Goal: Communication & Community: Ask a question

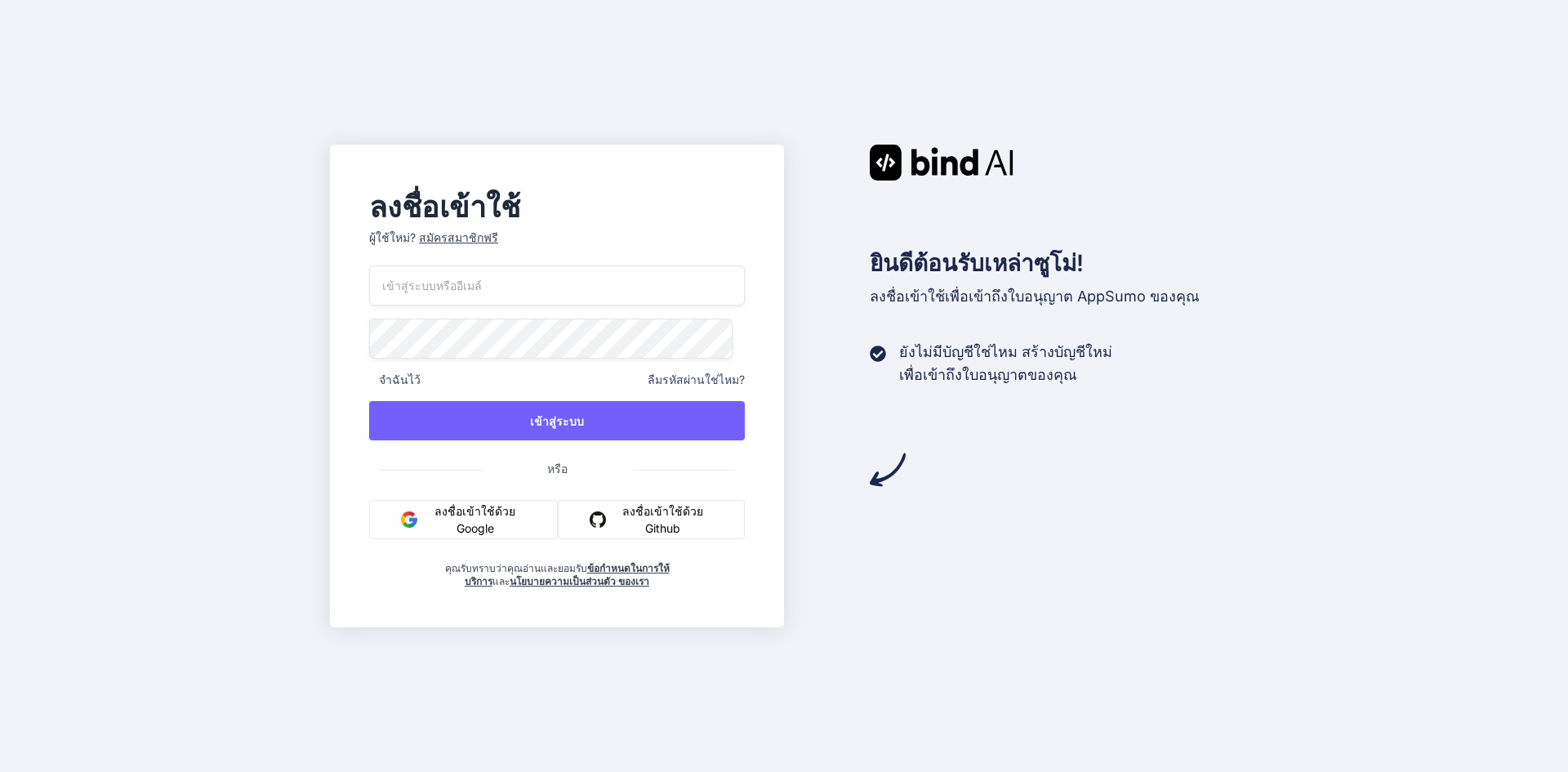
click at [473, 512] on font "ลงชื่อเข้าใช้ด้วย Google" at bounding box center [474, 519] width 81 height 31
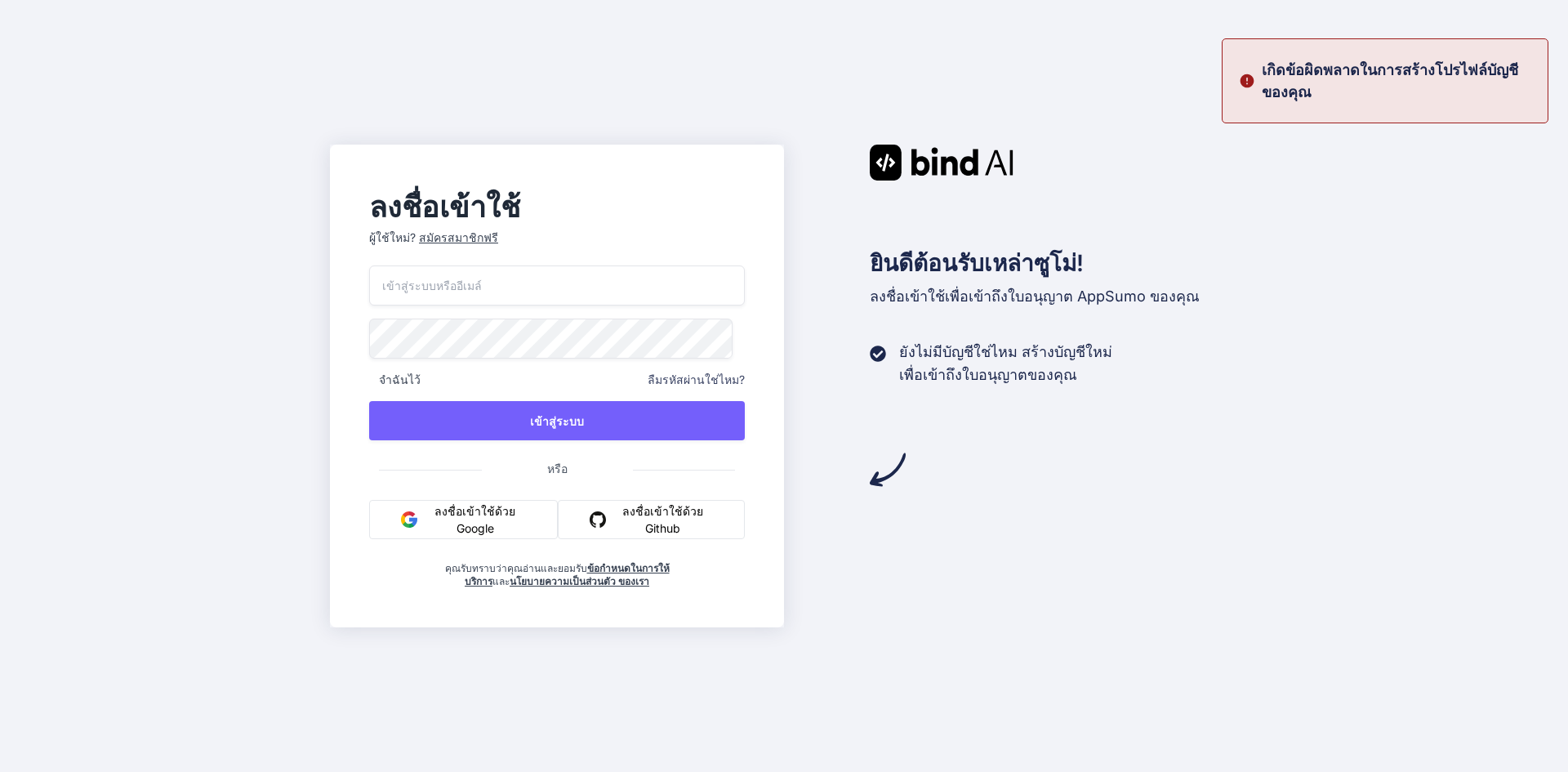
click at [542, 515] on button "ลงชื่อเข้าใช้ด้วย Google" at bounding box center [463, 519] width 189 height 39
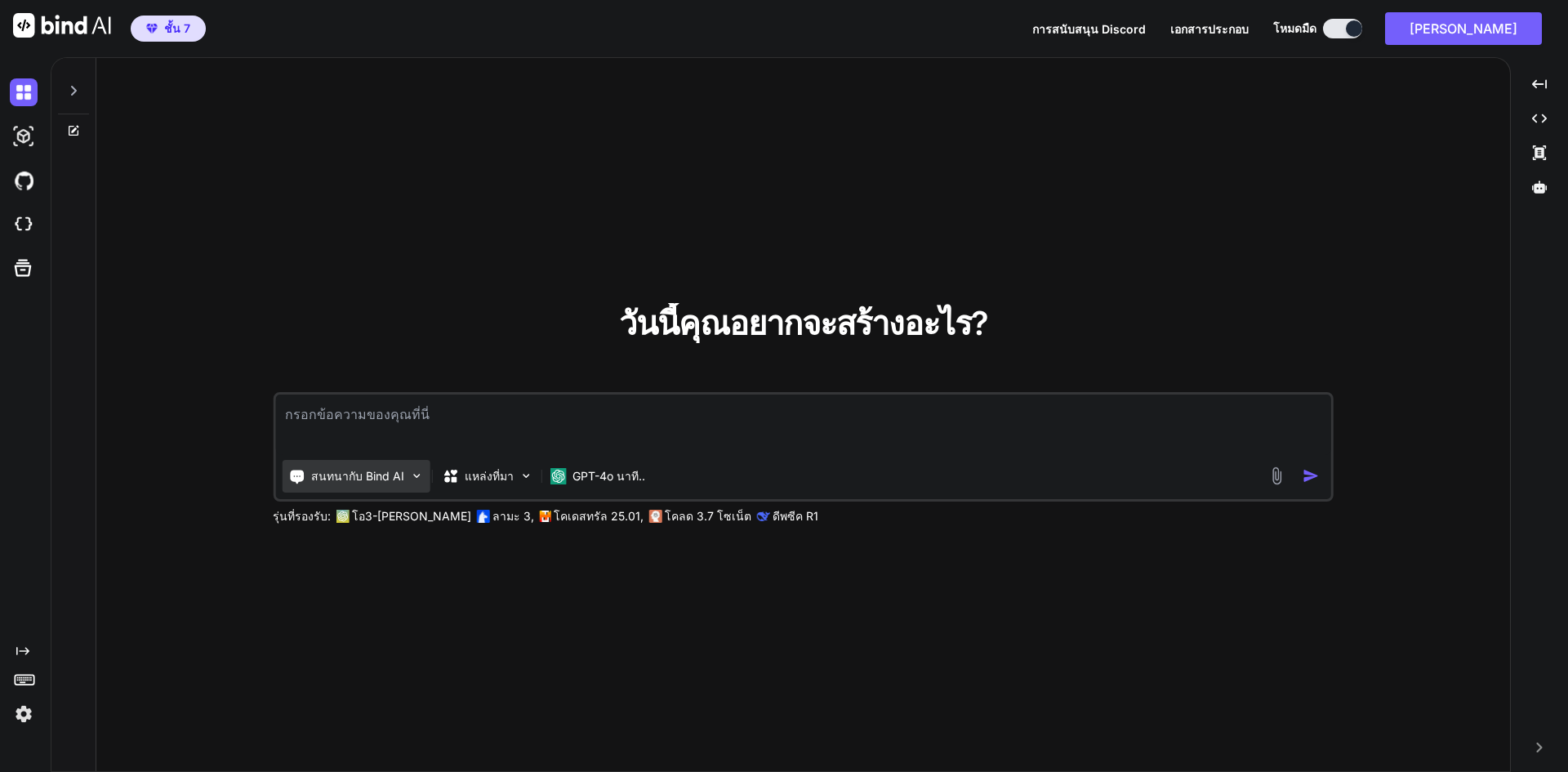
click at [317, 473] on font "สนทนากับ Bind AI" at bounding box center [358, 475] width 93 height 14
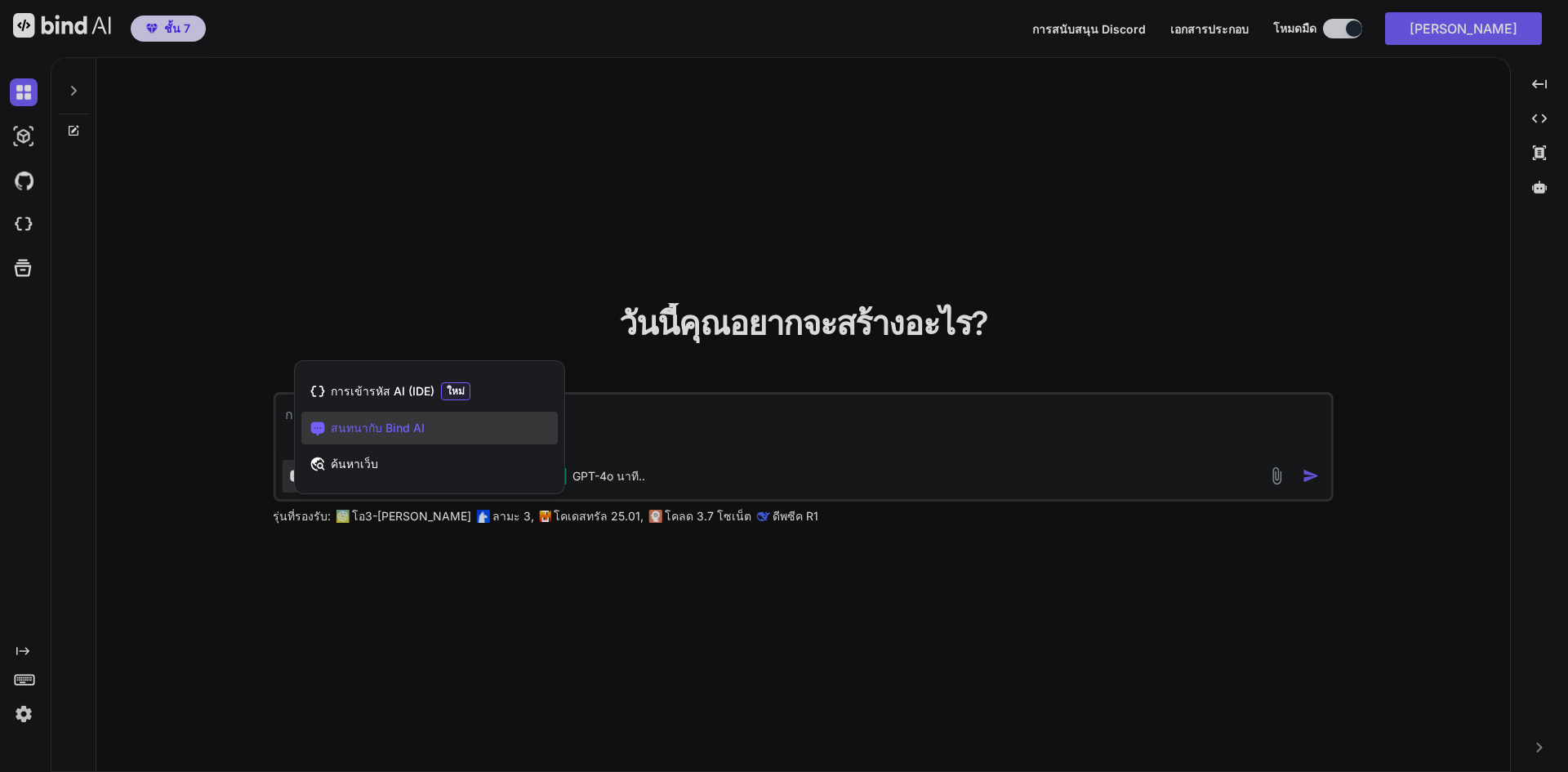
click at [471, 205] on div at bounding box center [784, 386] width 1568 height 772
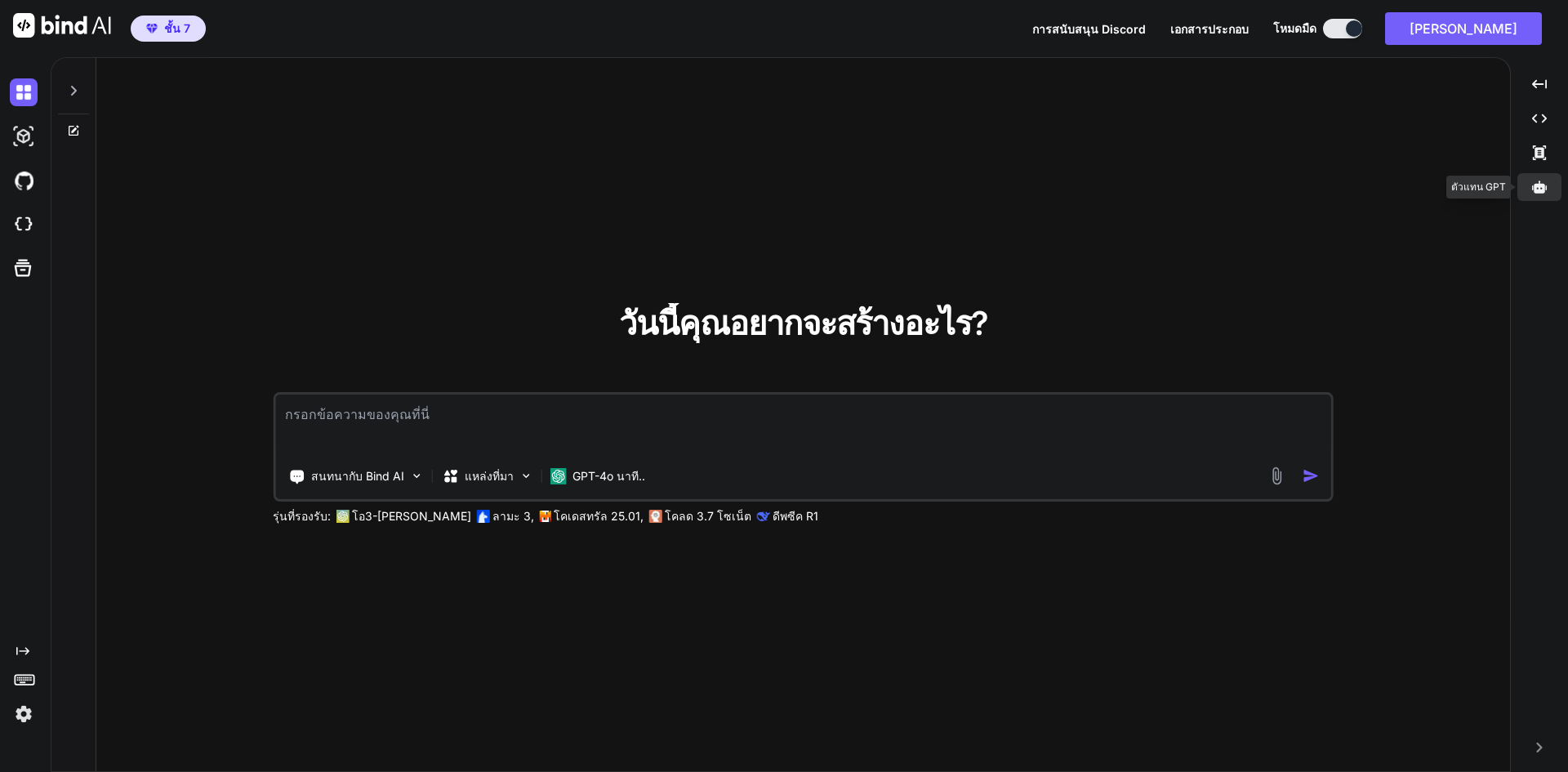
click at [1539, 187] on icon at bounding box center [1540, 186] width 15 height 12
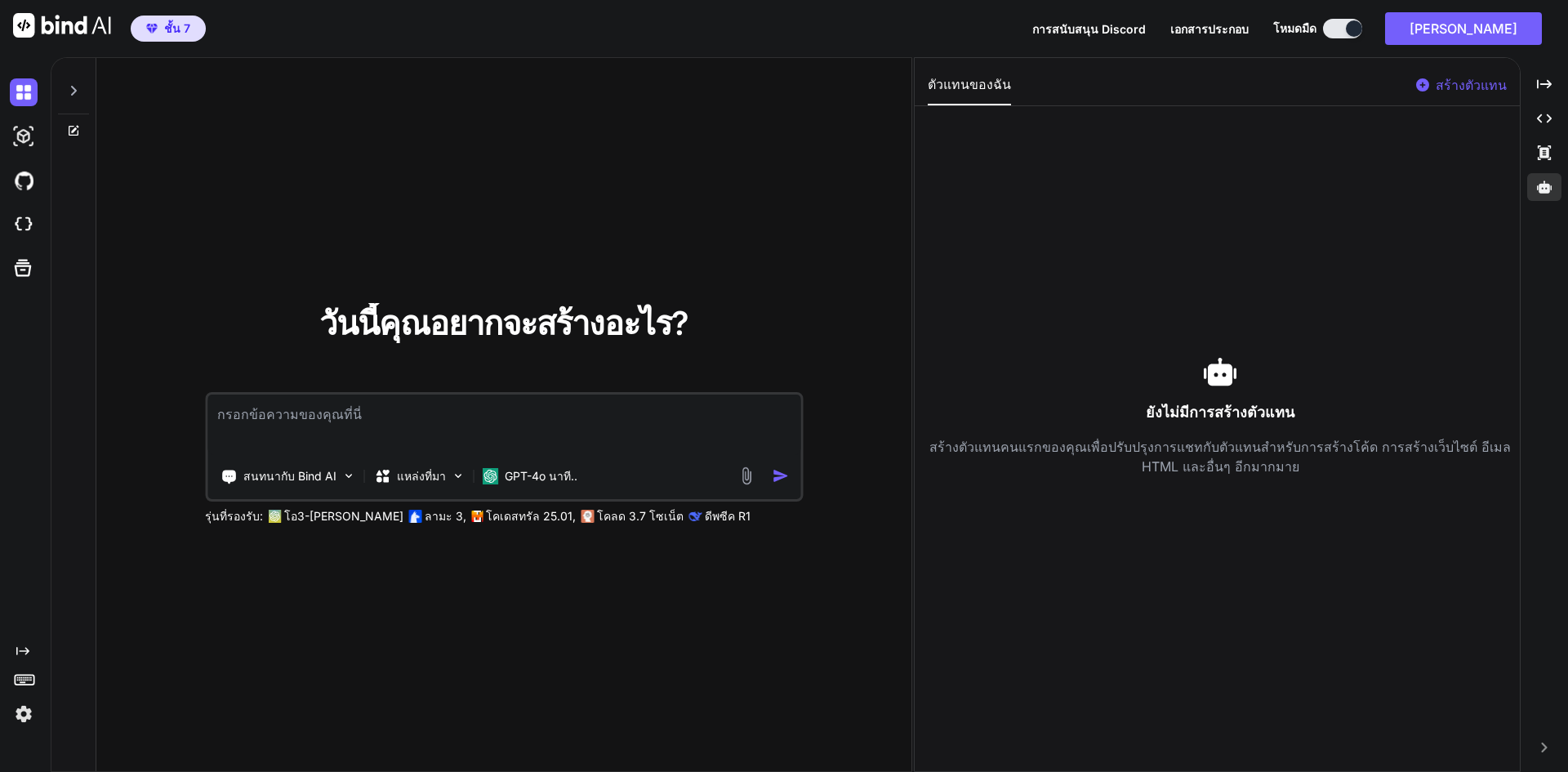
click at [587, 402] on textarea at bounding box center [503, 424] width 593 height 61
click at [275, 484] on p "สนทนากับ Bind AI" at bounding box center [290, 475] width 93 height 16
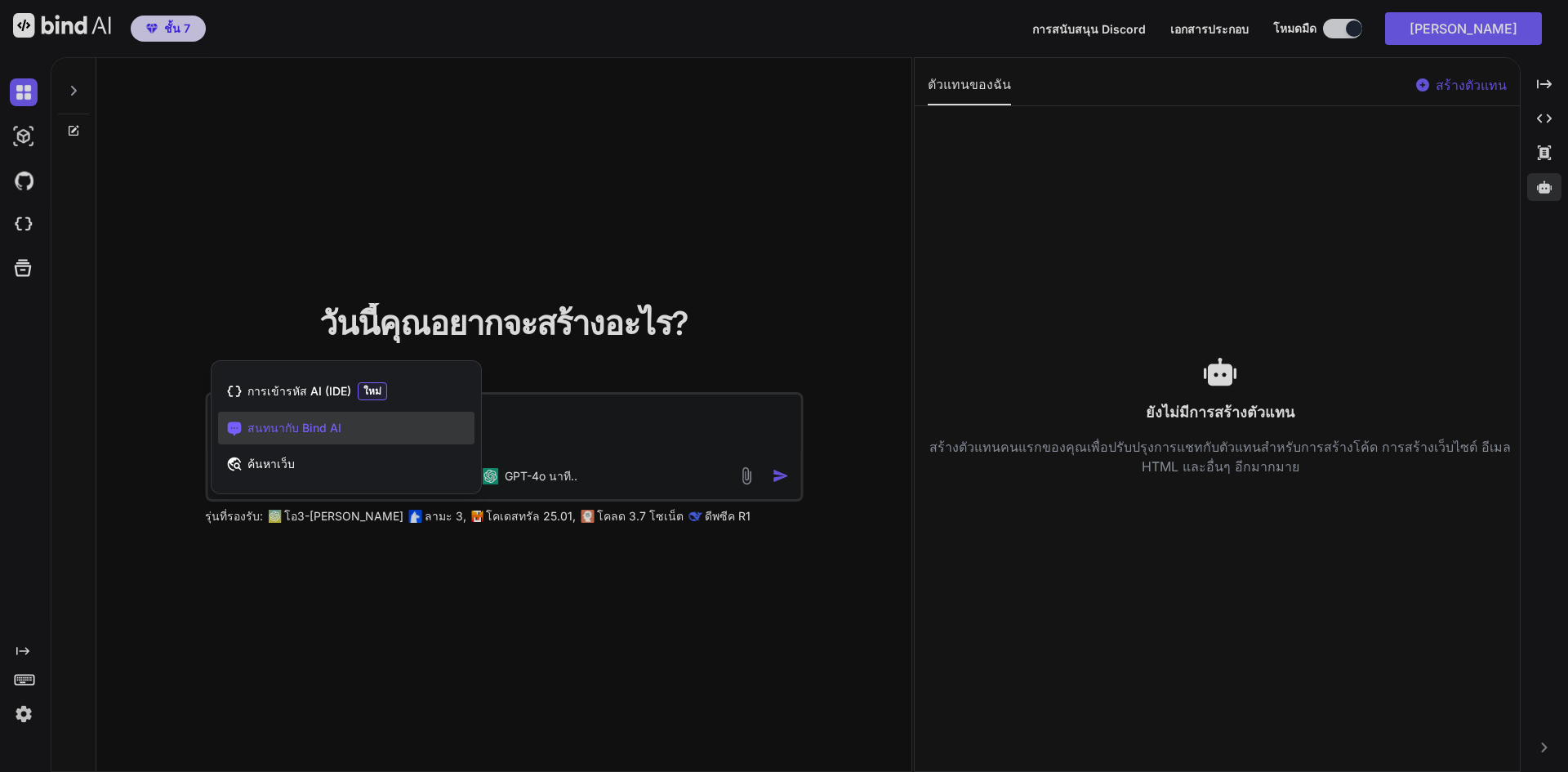
click at [548, 476] on div at bounding box center [784, 386] width 1568 height 772
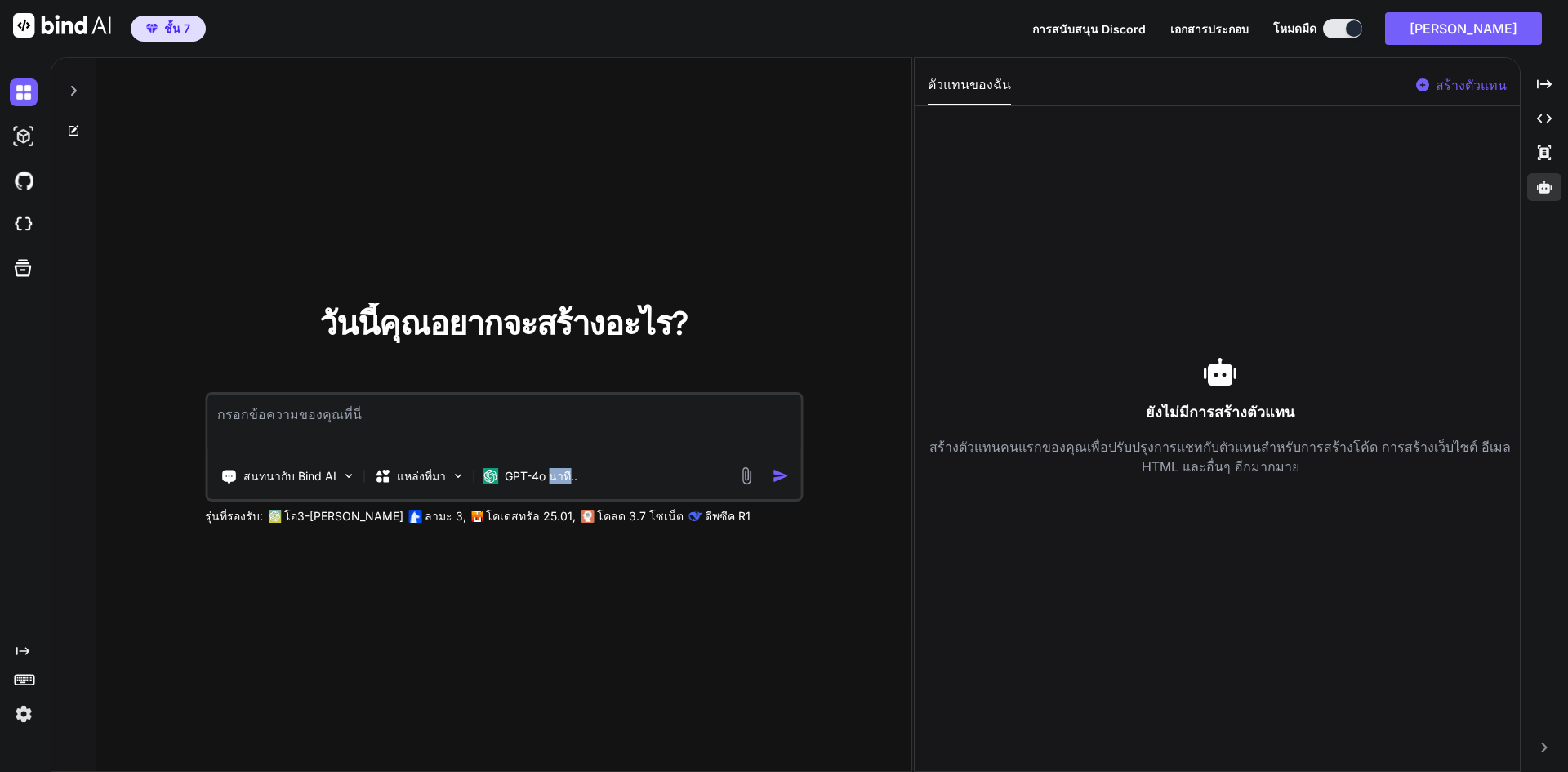
click at [548, 476] on font "GPT-4o นาที.." at bounding box center [542, 475] width 73 height 14
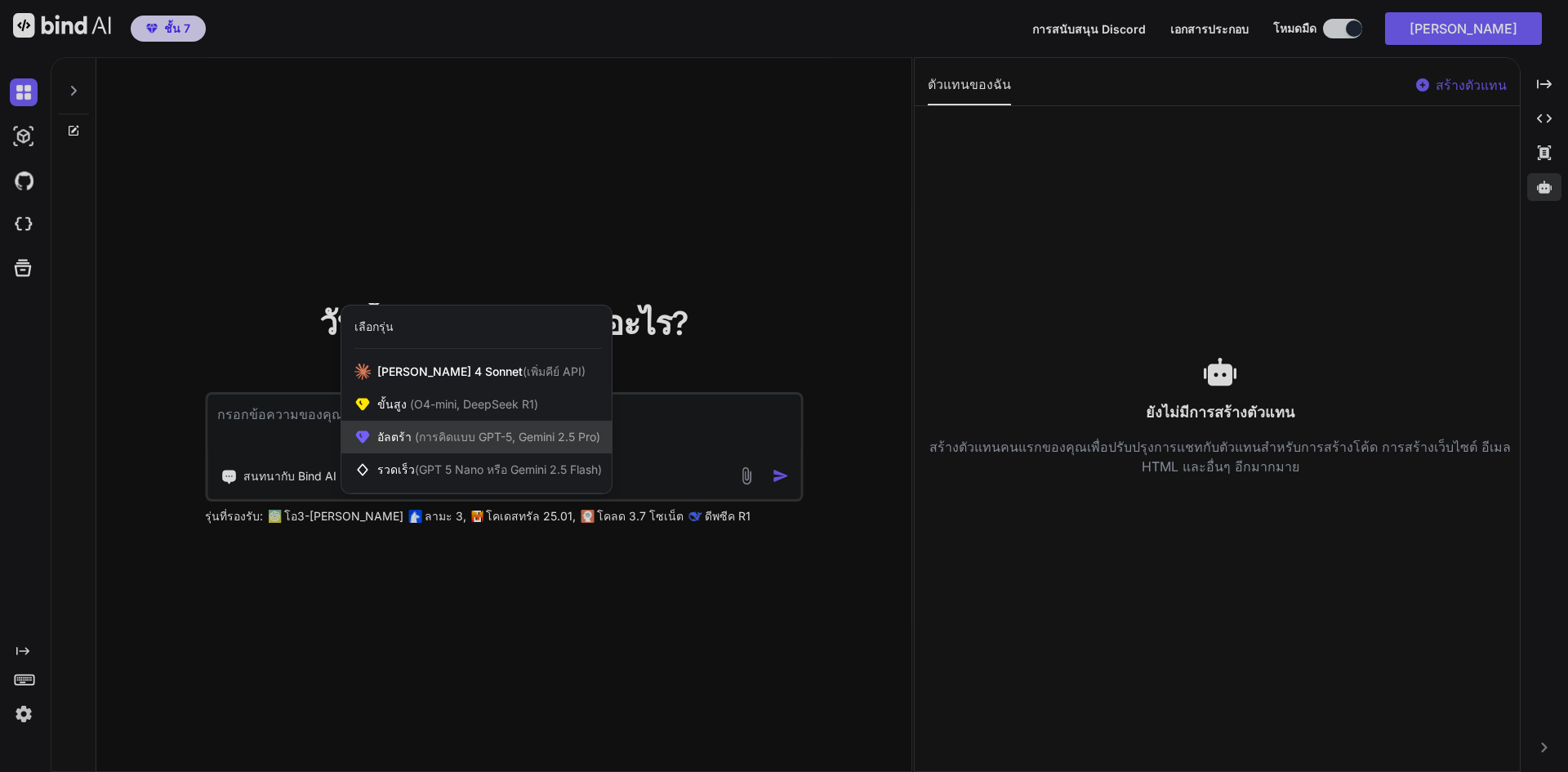
click at [543, 441] on font "(การคิดแบบ GPT-5, Gemini 2.5 Pro)" at bounding box center [507, 436] width 186 height 14
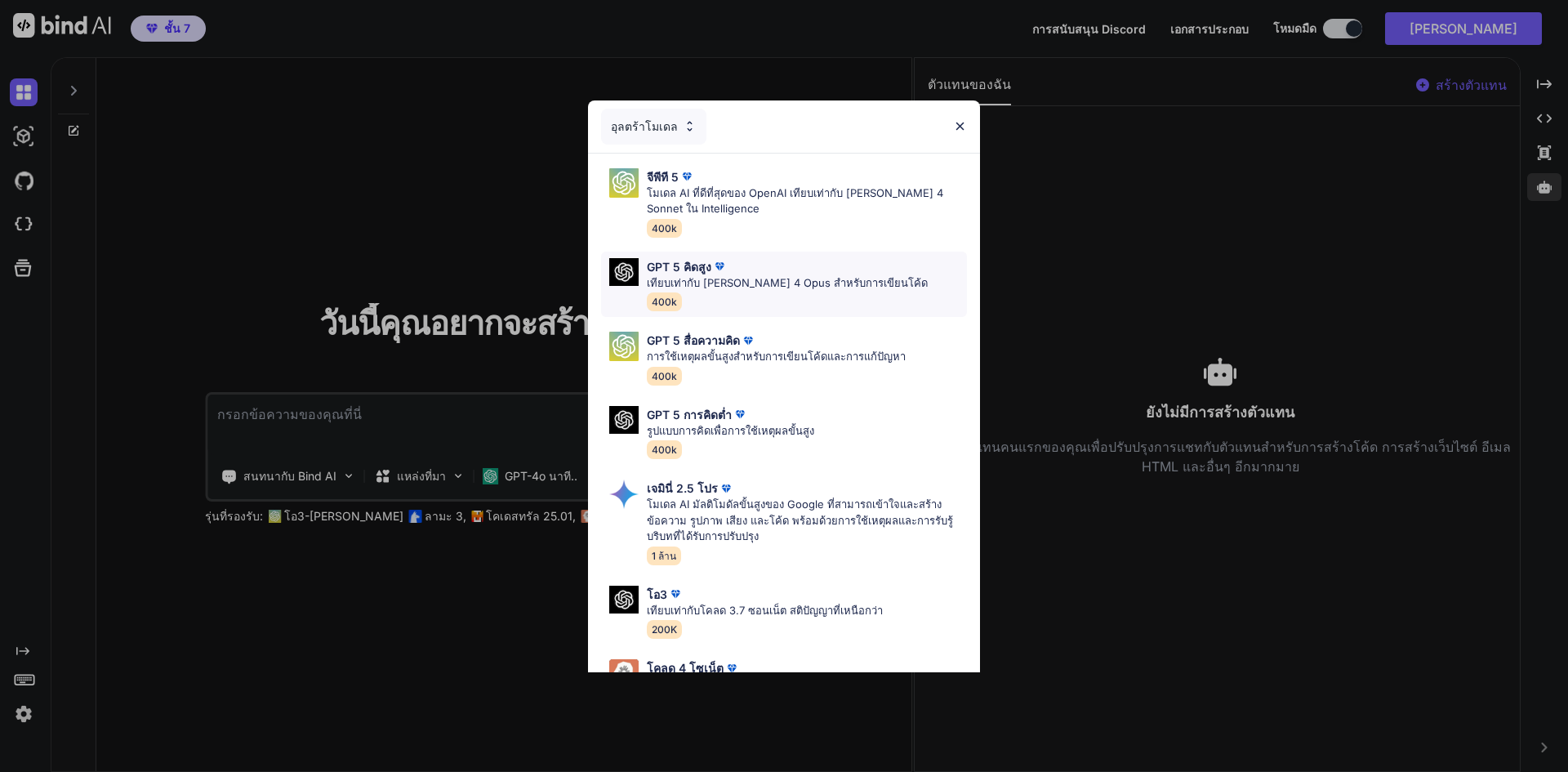
click at [849, 276] on font "เทียบเท่ากับ [PERSON_NAME] 4 Opus สำหรับการเขียนโค้ด" at bounding box center [787, 283] width 281 height 13
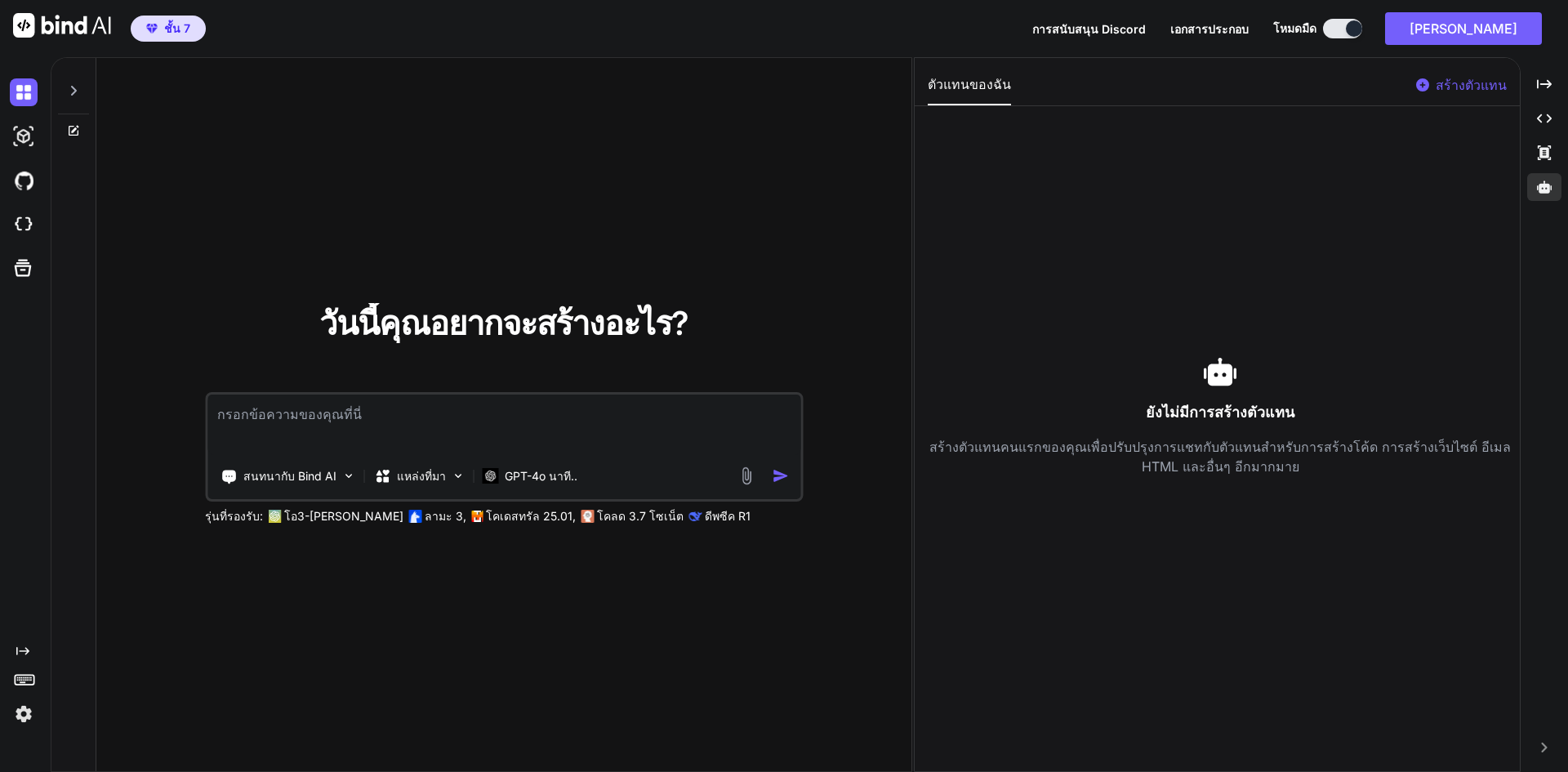
click at [377, 385] on div "วันนี้คุณอยากจะสร้างอะไร? สนทนากับ Bind AI แหล่งที่มา GPT-4o นาที.. รุ่นที่รองร…" at bounding box center [504, 415] width 747 height 218
click at [391, 394] on textarea at bounding box center [503, 424] width 593 height 61
click at [35, 707] on img at bounding box center [23, 714] width 28 height 28
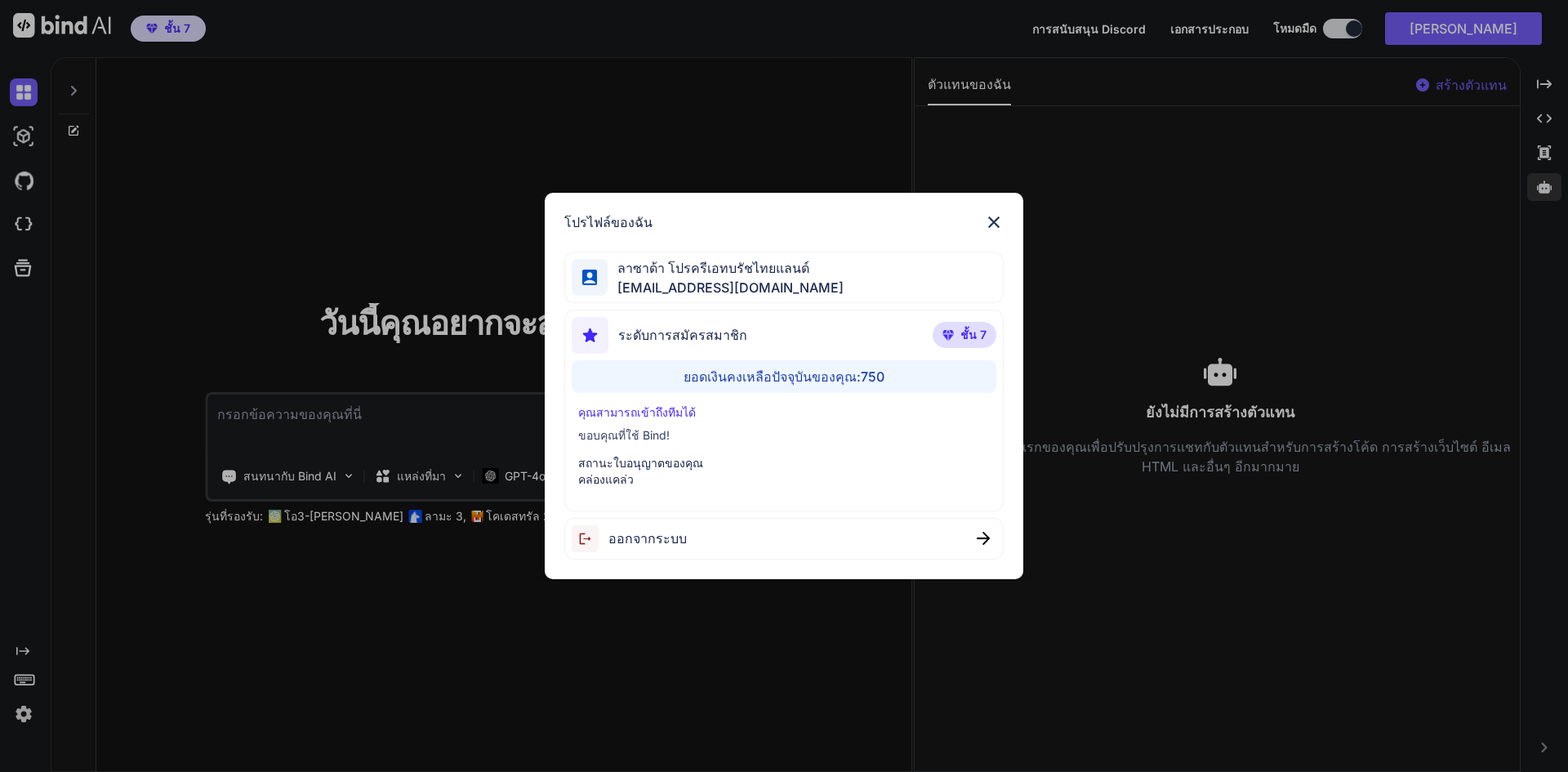
click at [999, 214] on img at bounding box center [994, 221] width 20 height 20
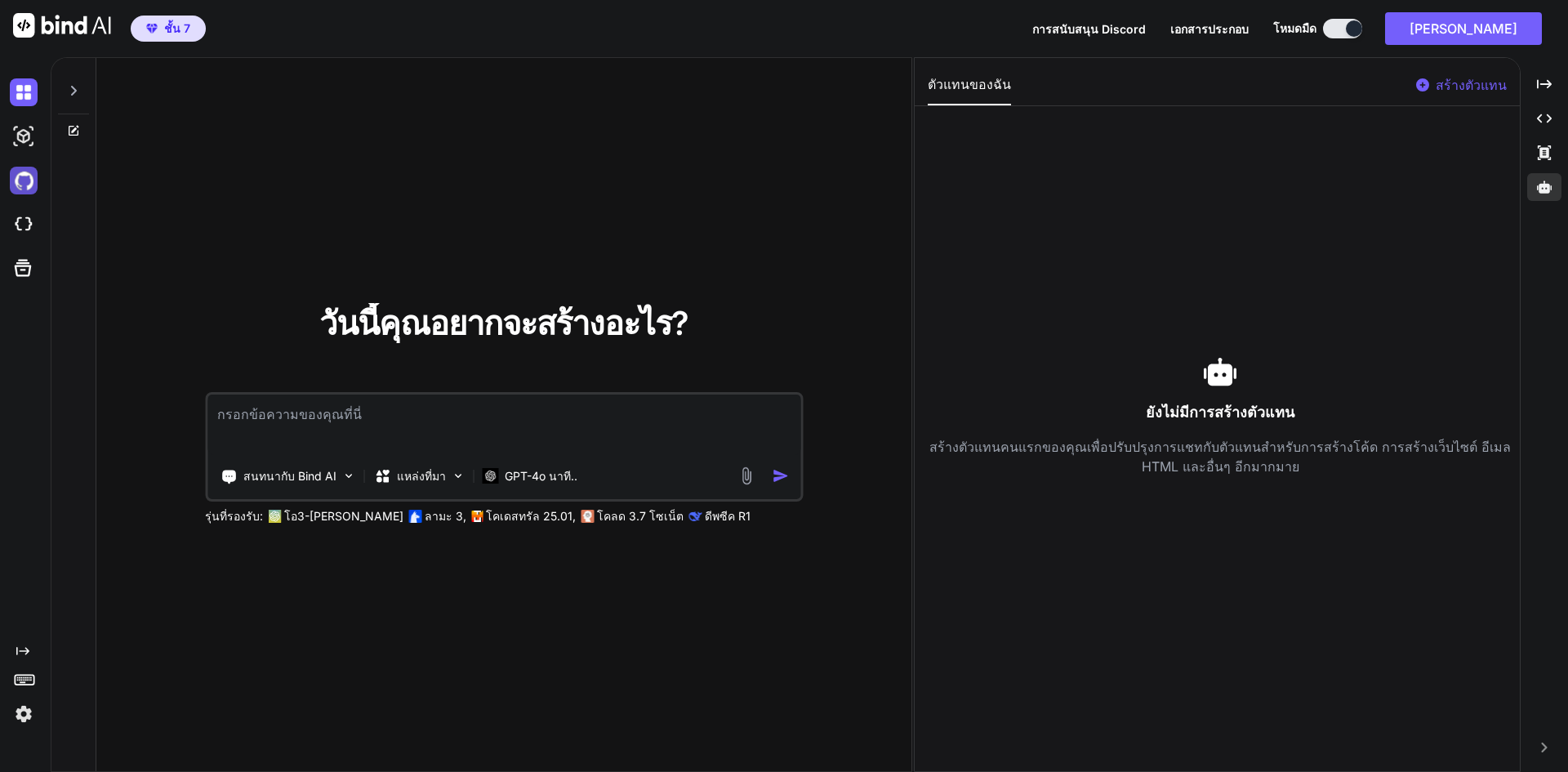
click at [19, 177] on img at bounding box center [23, 180] width 28 height 28
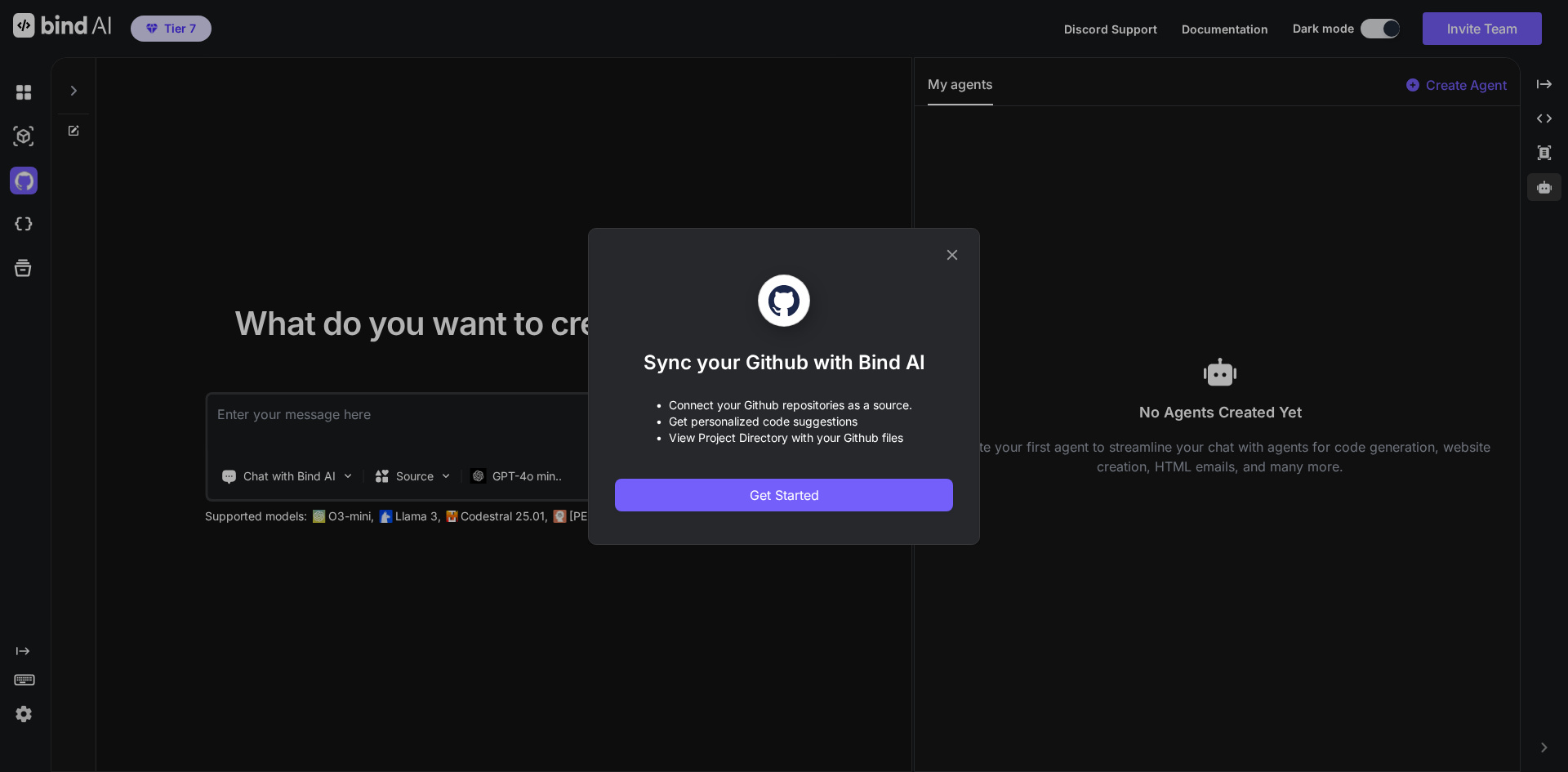
drag, startPoint x: 818, startPoint y: 21, endPoint x: 764, endPoint y: 7, distance: 55.8
click at [814, 21] on div "Sync your Github with Bind AI • Connect your Github repositories as a source. •…" at bounding box center [784, 386] width 1568 height 772
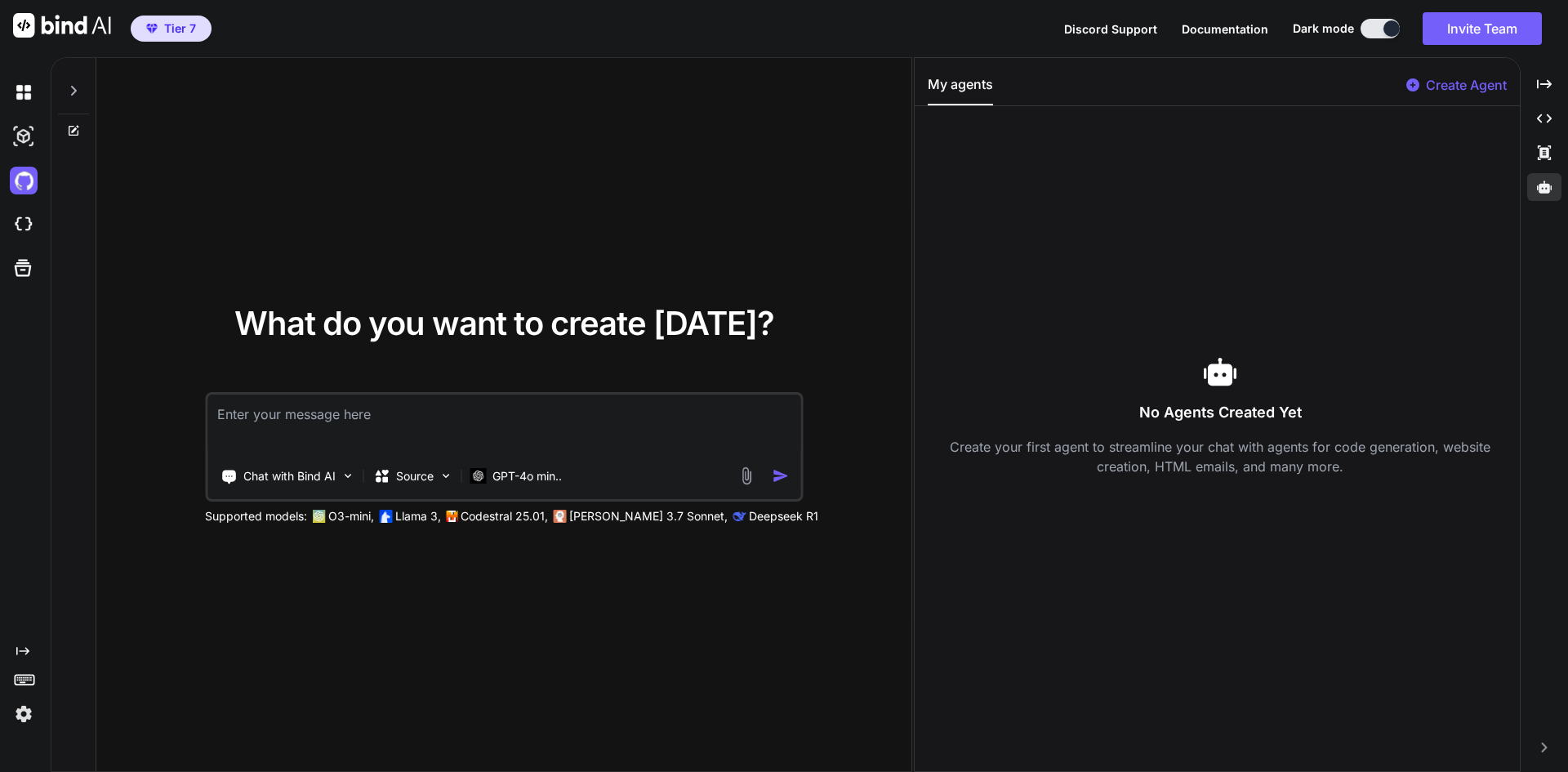
click at [596, 423] on textarea at bounding box center [503, 424] width 593 height 61
click at [520, 486] on div "GPT-4o min.." at bounding box center [516, 475] width 106 height 33
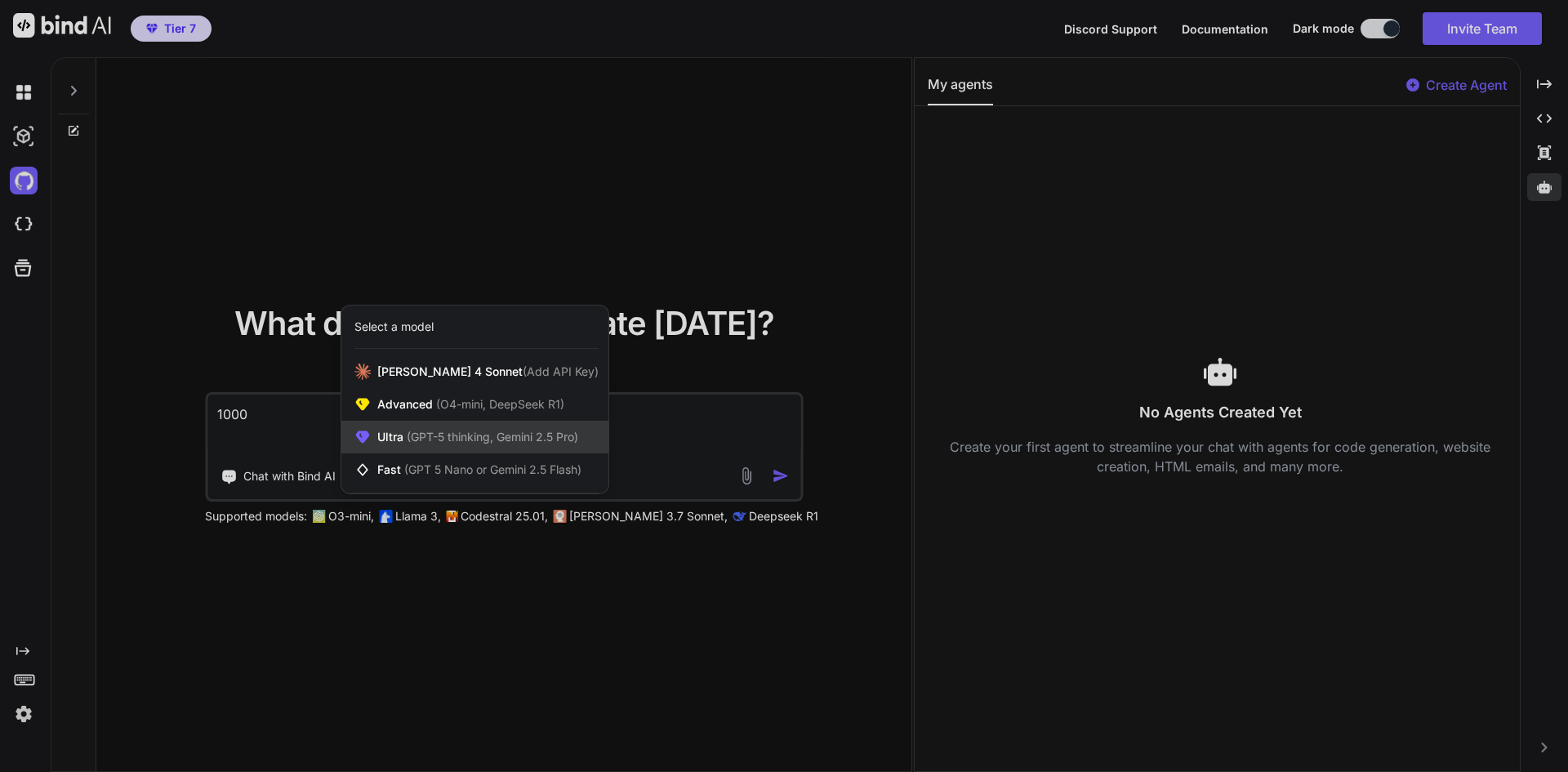
click at [559, 430] on span "(GPT-5 thinking, Gemini 2.5 Pro)" at bounding box center [490, 436] width 175 height 14
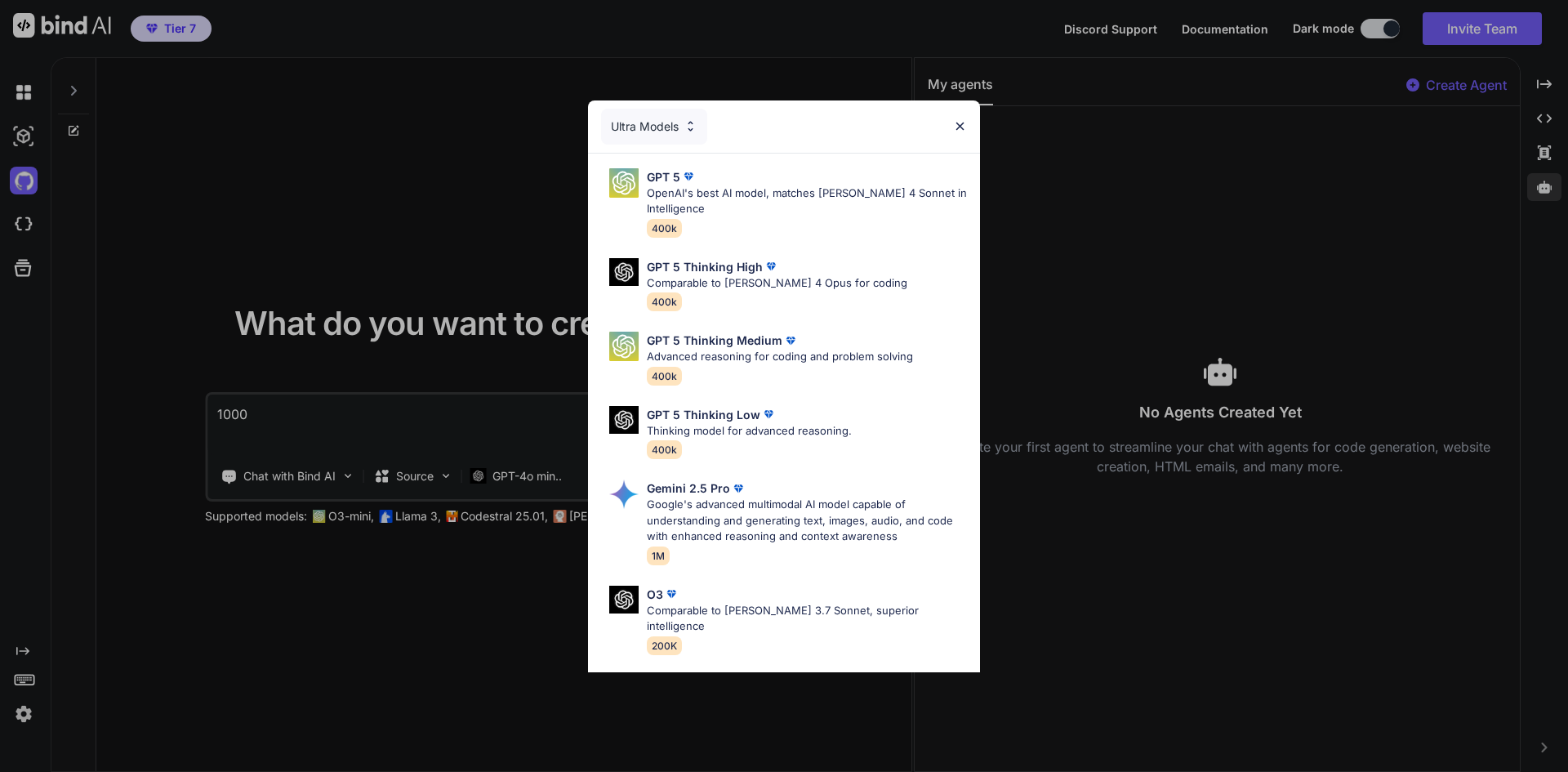
click at [679, 131] on div "Ultra Models" at bounding box center [655, 126] width 106 height 35
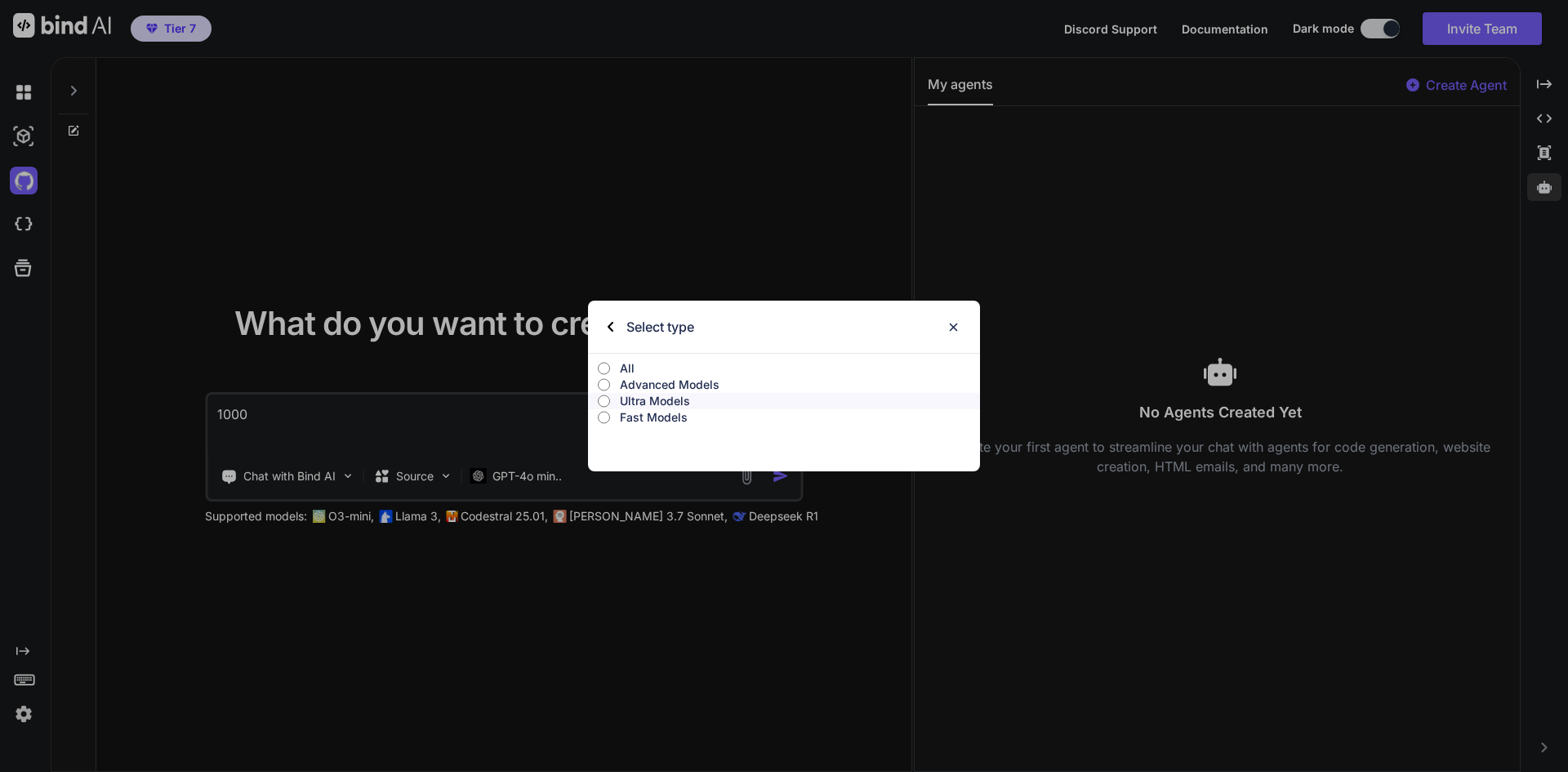
click at [696, 381] on p "Advanced Models" at bounding box center [800, 384] width 360 height 16
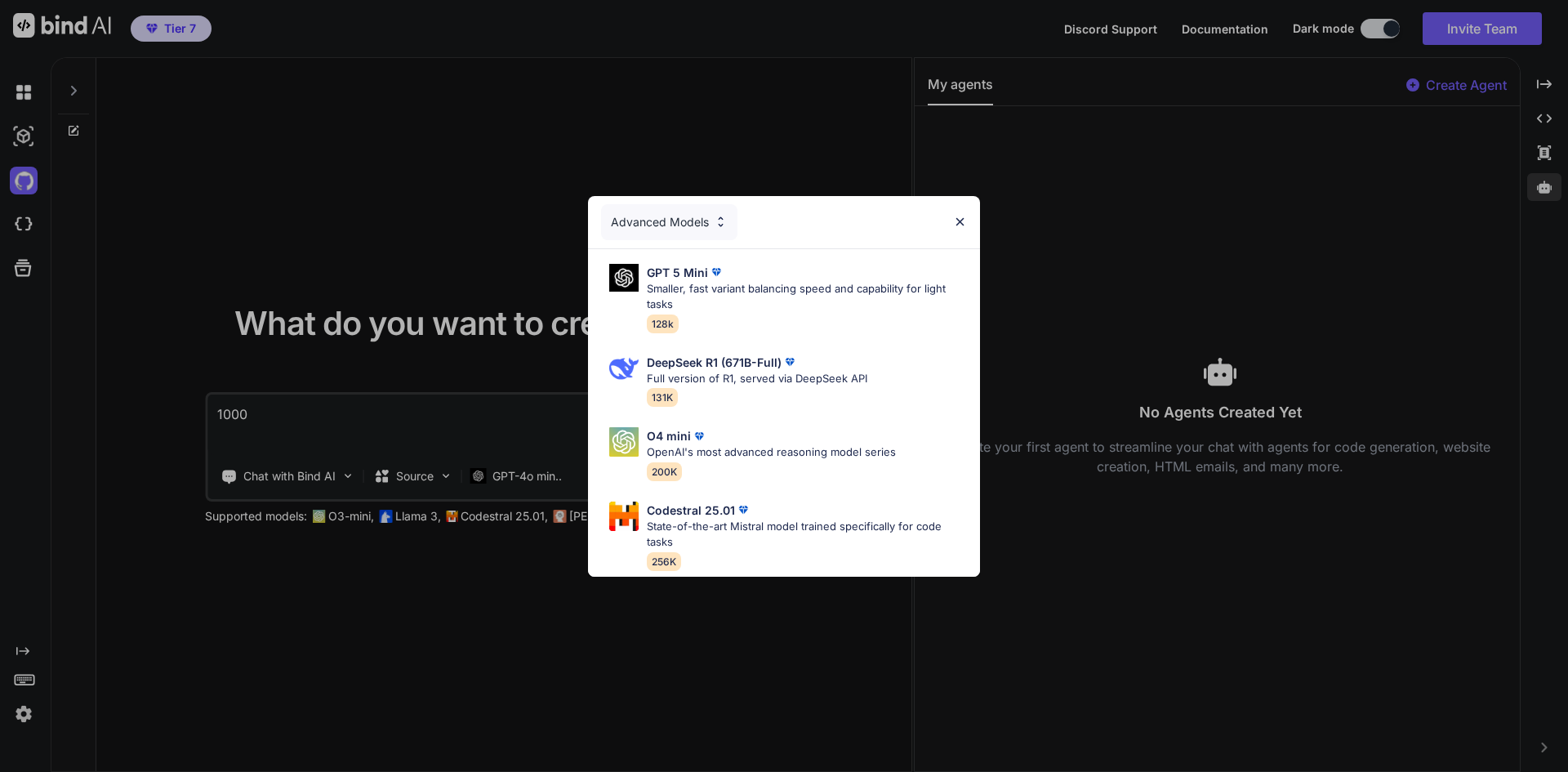
click at [688, 206] on div "Advanced Models" at bounding box center [670, 222] width 136 height 35
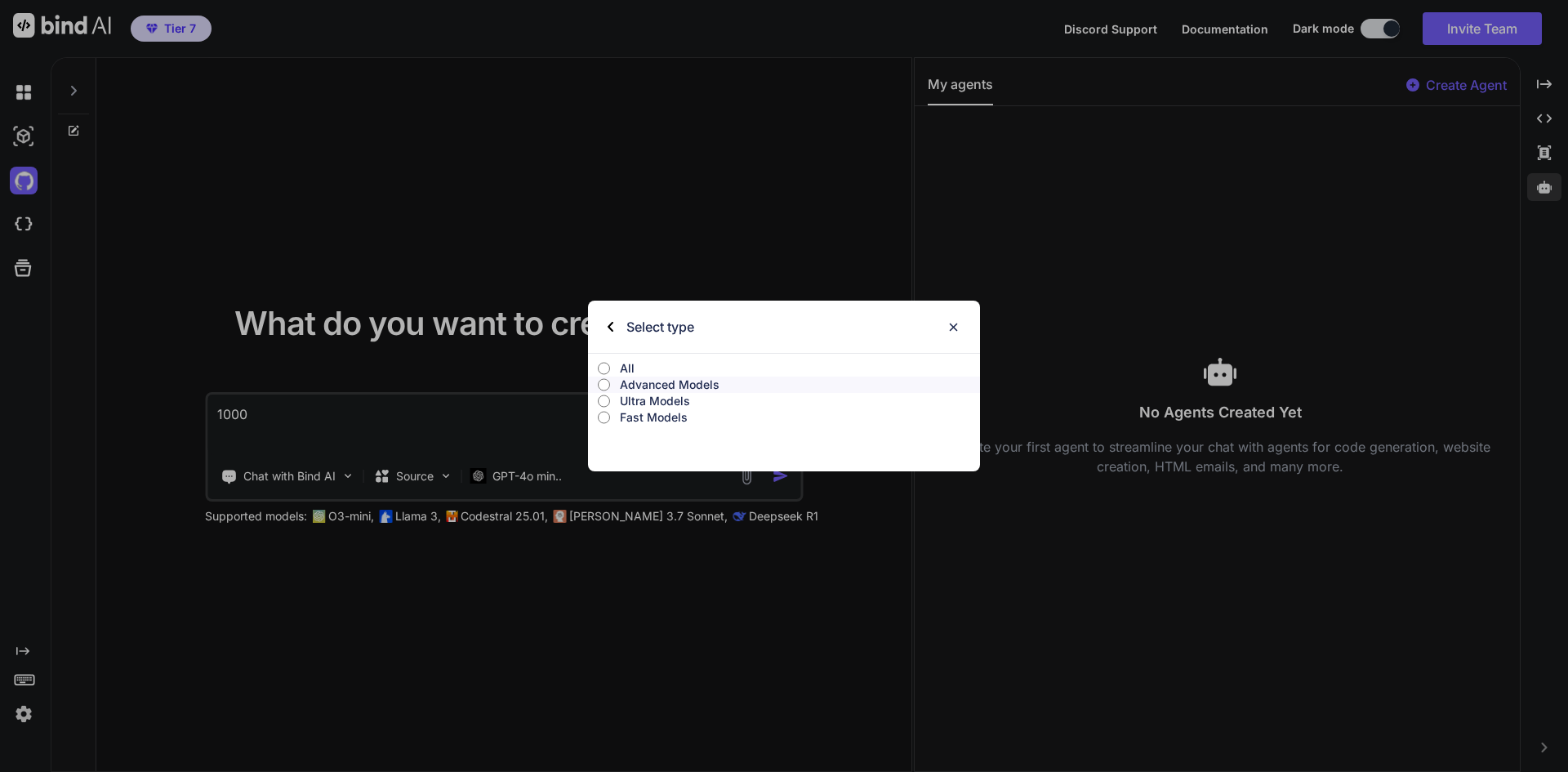
click at [722, 423] on p "Fast Models" at bounding box center [800, 416] width 360 height 16
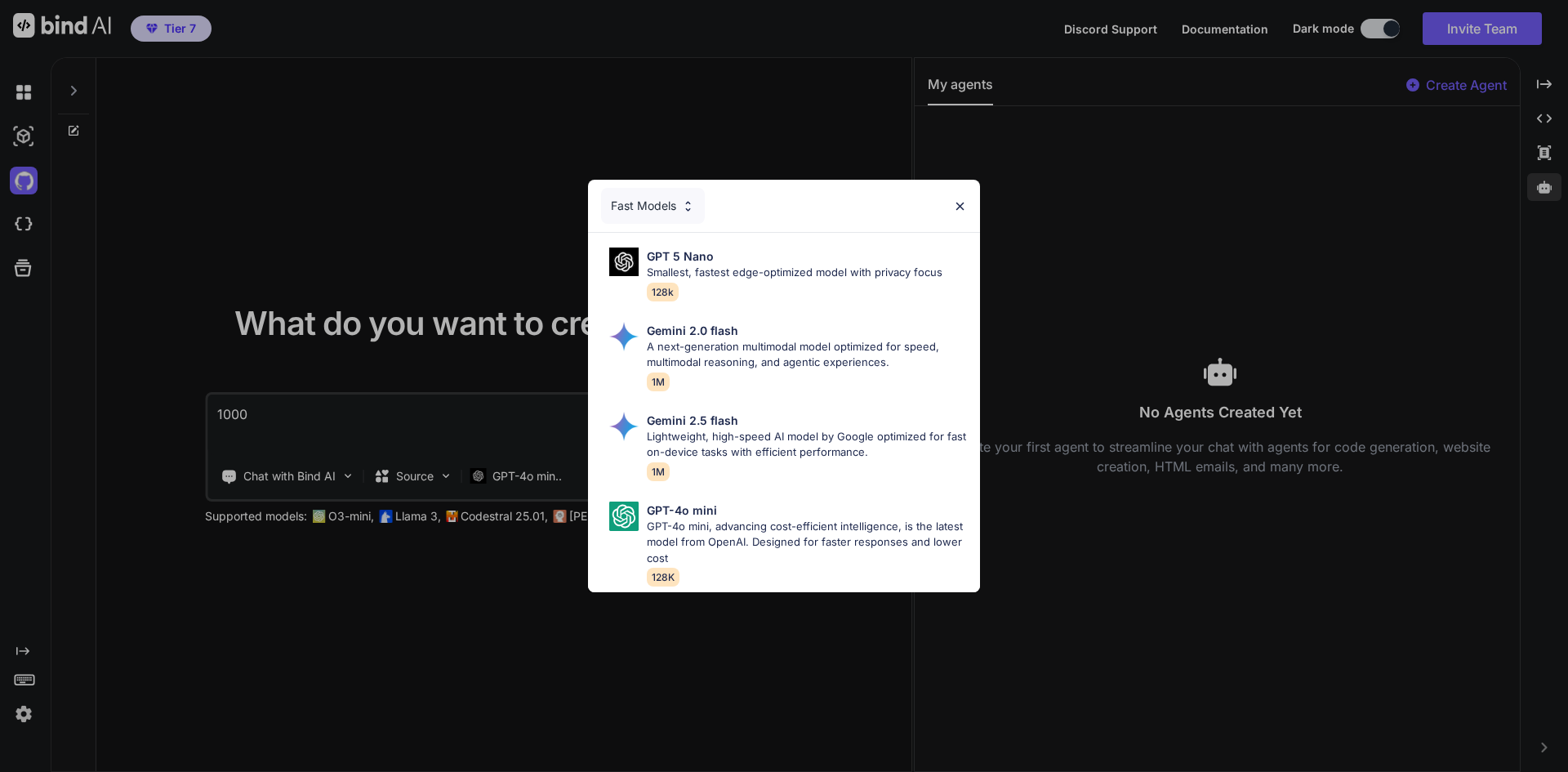
click at [660, 203] on div "Fast Models" at bounding box center [653, 205] width 104 height 35
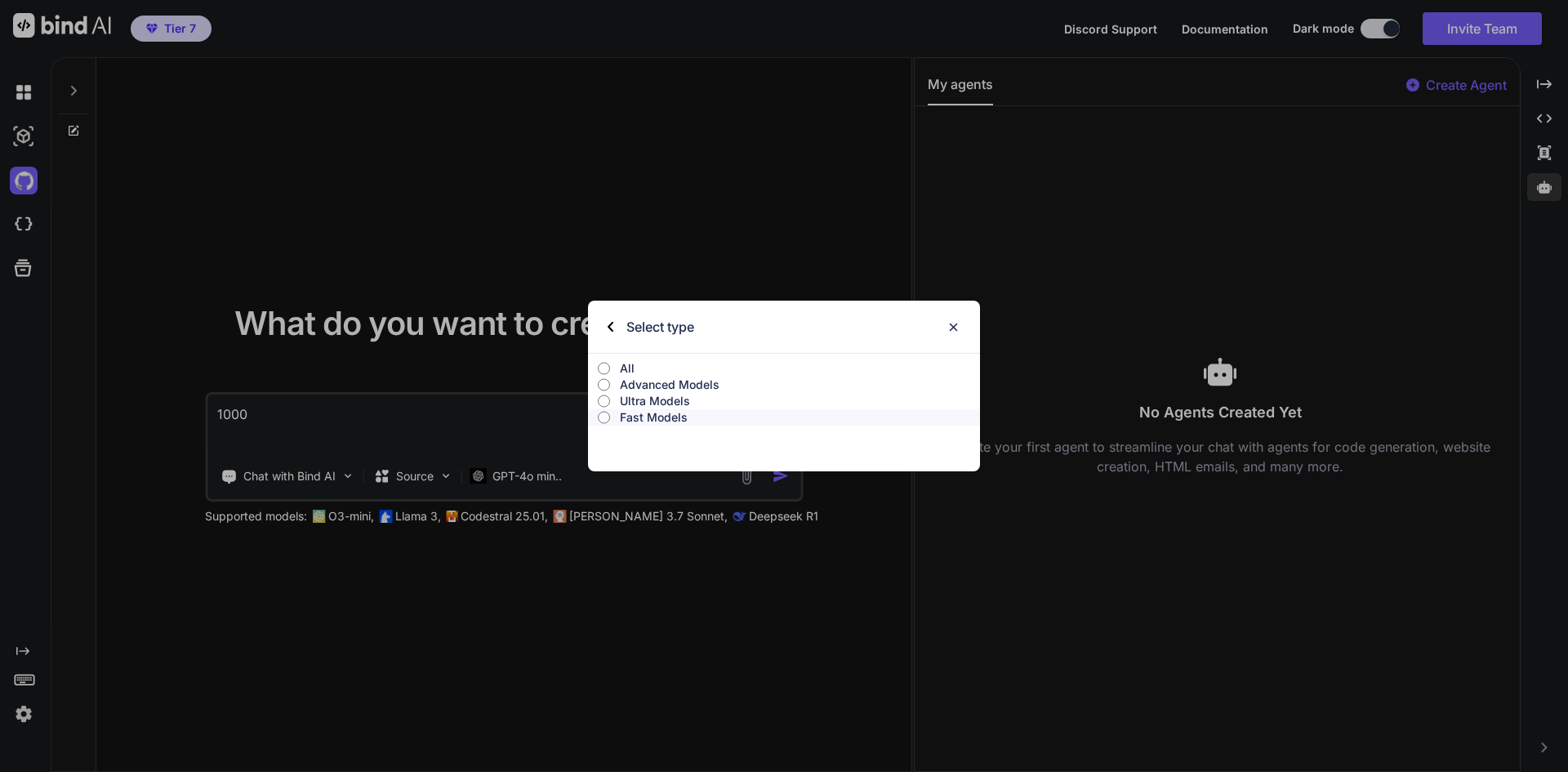
click at [675, 403] on p "Ultra Models" at bounding box center [800, 400] width 360 height 16
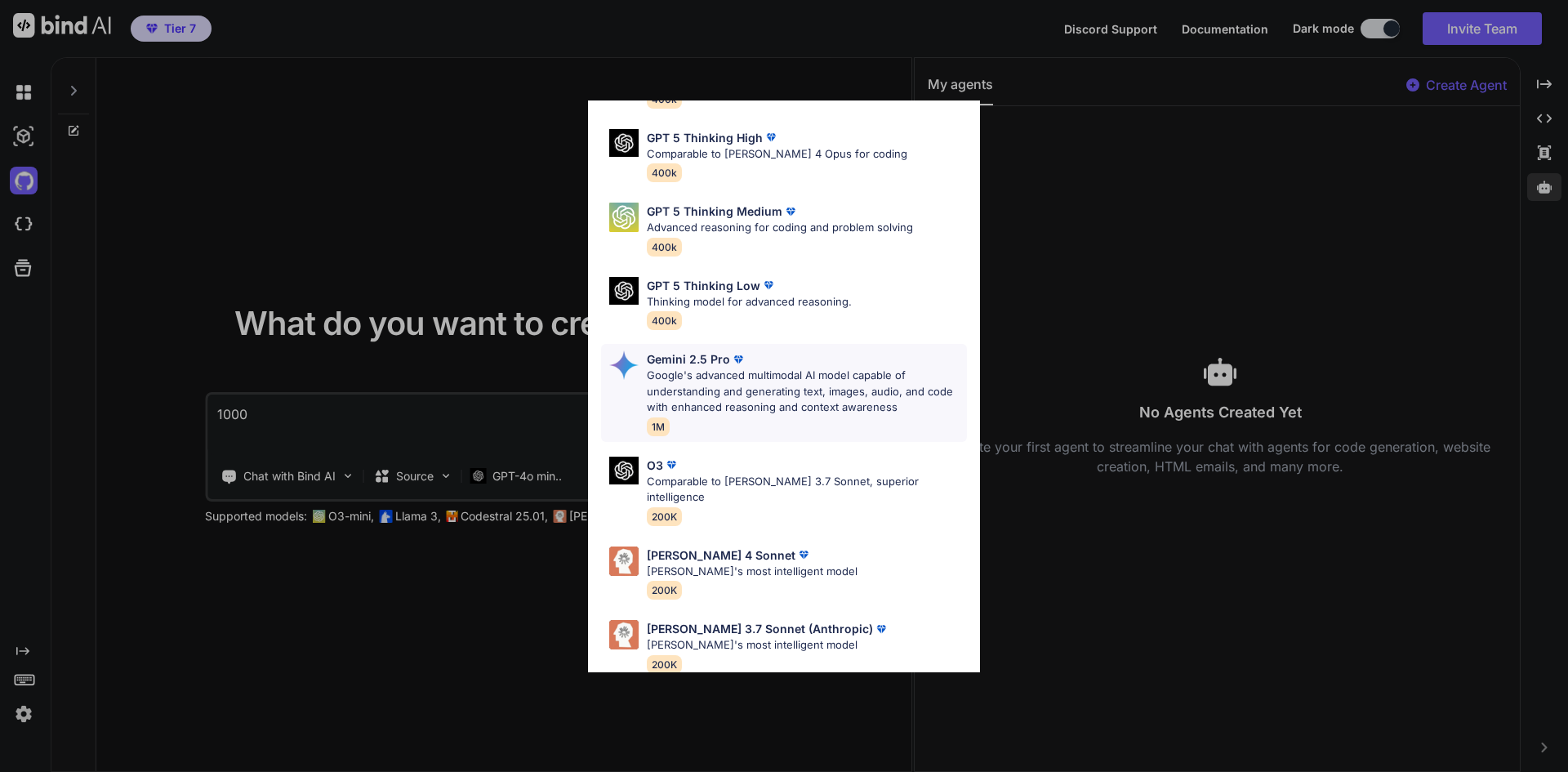
scroll to position [133, 0]
click at [795, 405] on p "Google's advanced multimodal AI model capable of understanding and generating t…" at bounding box center [807, 388] width 320 height 49
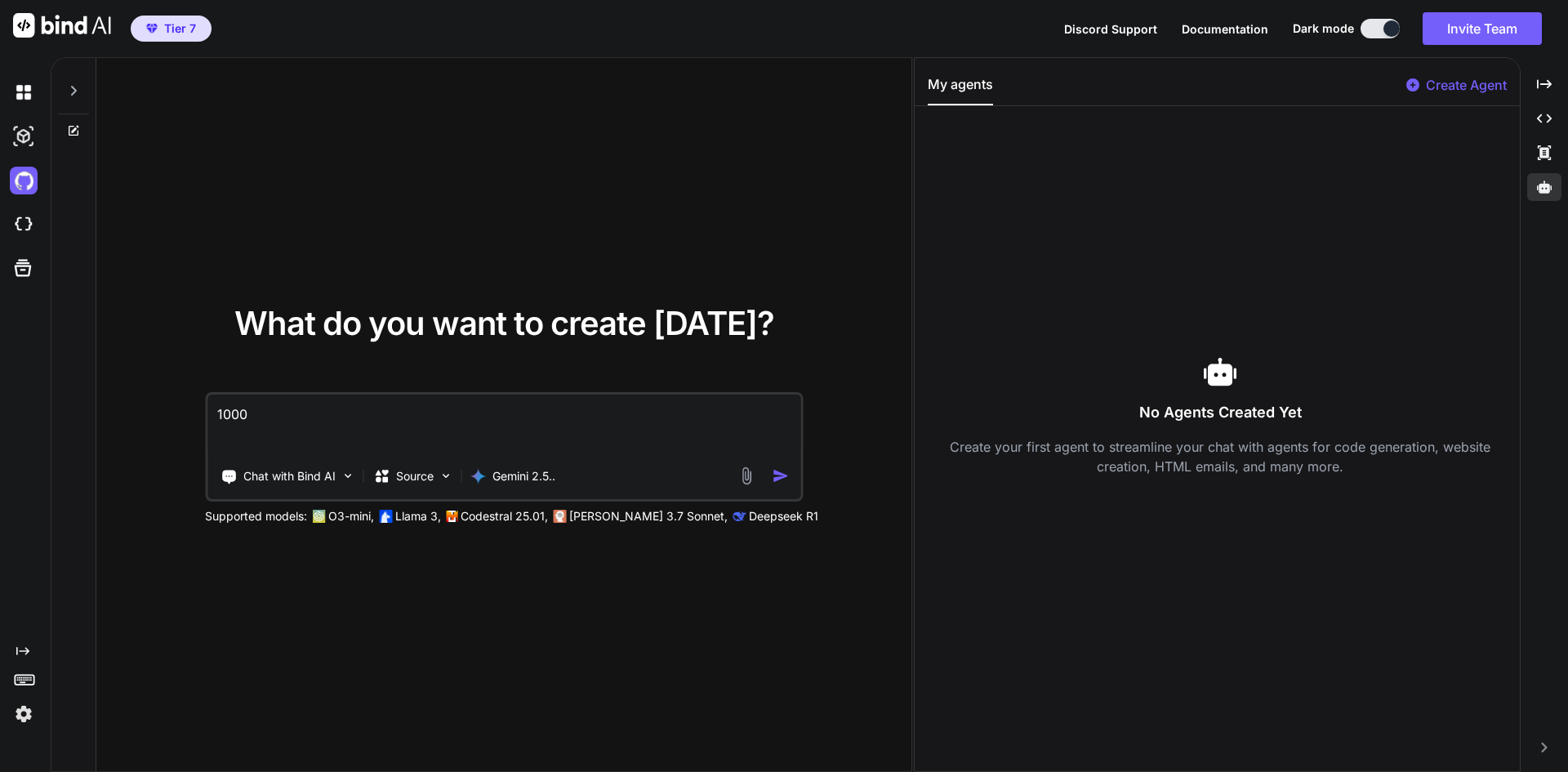
click at [323, 431] on textarea "1000" at bounding box center [503, 424] width 593 height 61
type textarea "1000 vocabulary"
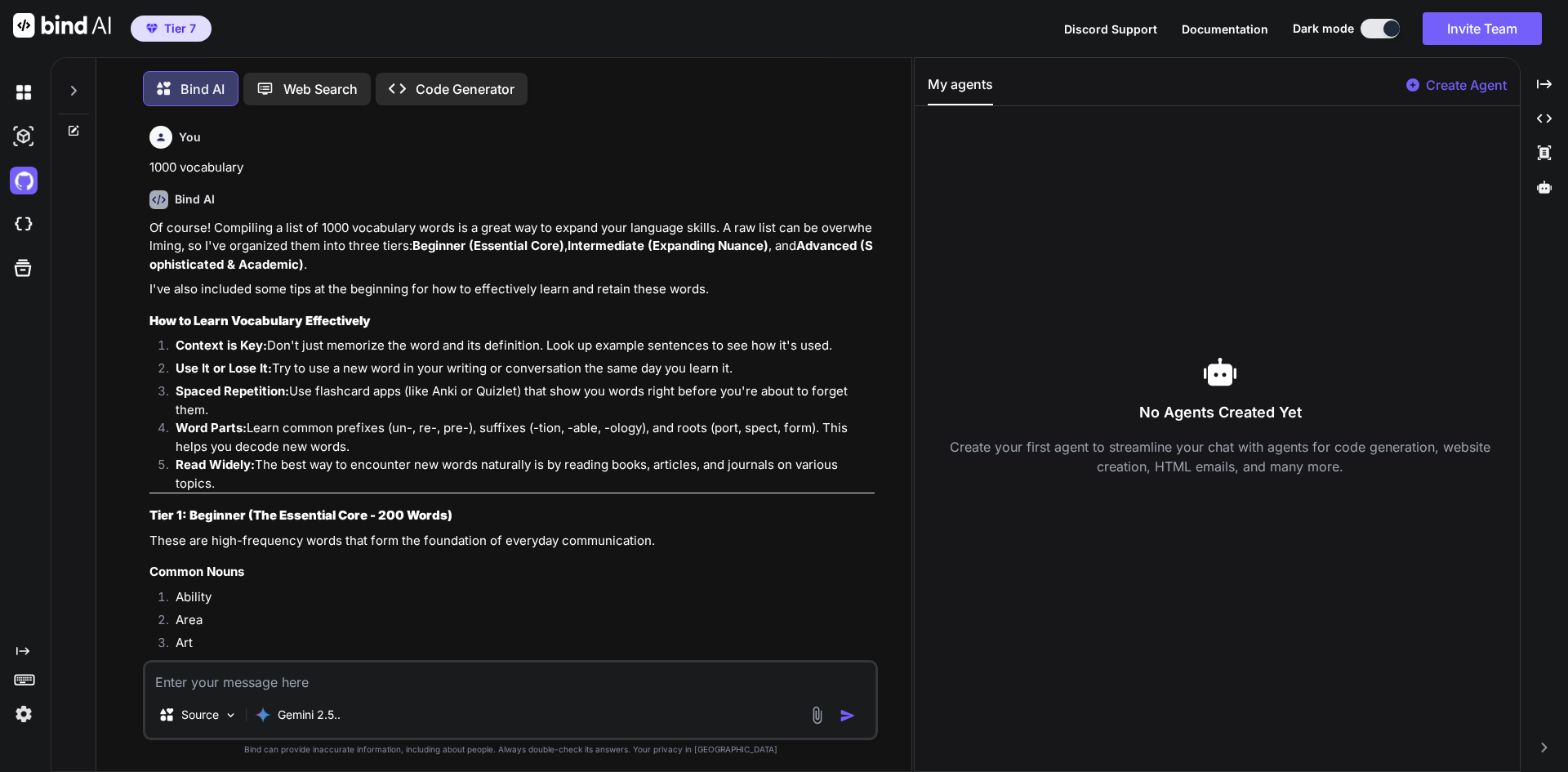
scroll to position [8, 0]
